Goal: Check status: Check status

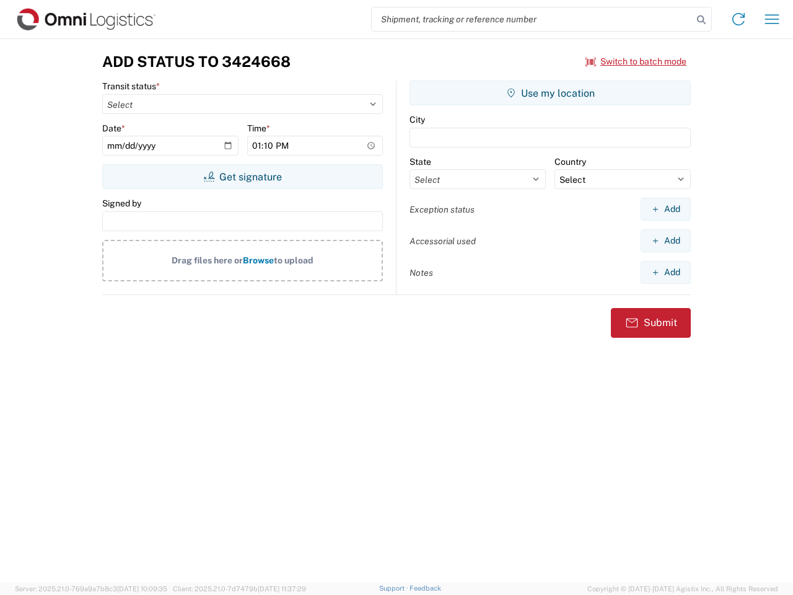
click at [533, 19] on input "search" at bounding box center [532, 19] width 321 height 24
click at [702, 20] on icon at bounding box center [701, 19] width 17 height 17
click at [739, 19] on icon at bounding box center [739, 19] width 20 height 20
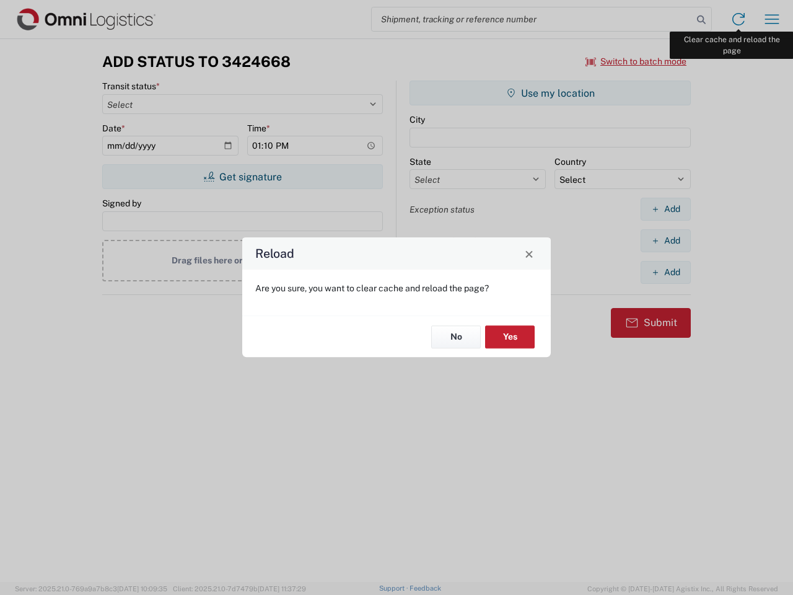
click at [772, 19] on div "Reload Are you sure, you want to clear cache and reload the page? No Yes" at bounding box center [396, 297] width 793 height 595
click at [637, 61] on div "Reload Are you sure, you want to clear cache and reload the page? No Yes" at bounding box center [396, 297] width 793 height 595
click at [242, 177] on div "Reload Are you sure, you want to clear cache and reload the page? No Yes" at bounding box center [396, 297] width 793 height 595
click at [550, 93] on div "Reload Are you sure, you want to clear cache and reload the page? No Yes" at bounding box center [396, 297] width 793 height 595
click at [666, 209] on div "Reload Are you sure, you want to clear cache and reload the page? No Yes" at bounding box center [396, 297] width 793 height 595
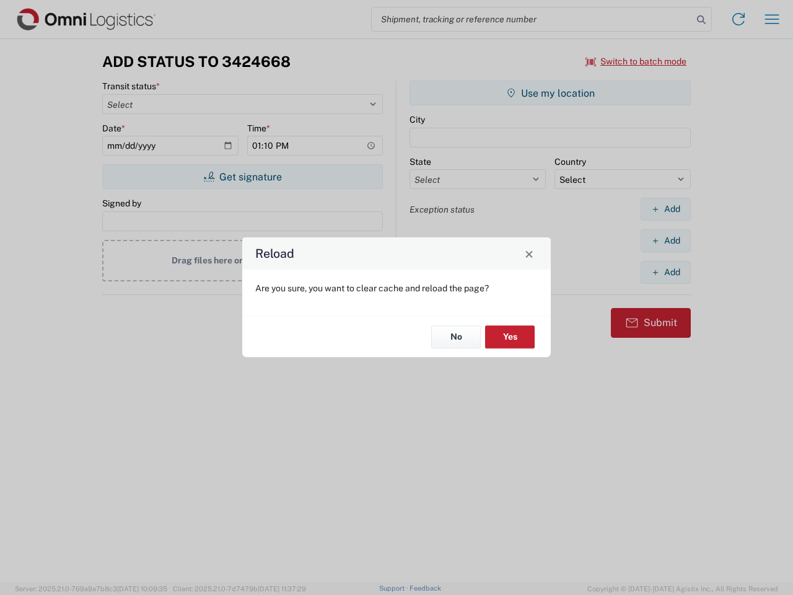
click at [666, 241] on div "Reload Are you sure, you want to clear cache and reload the page? No Yes" at bounding box center [396, 297] width 793 height 595
click at [666, 272] on div "Reload Are you sure, you want to clear cache and reload the page? No Yes" at bounding box center [396, 297] width 793 height 595
